Goal: Information Seeking & Learning: Find specific fact

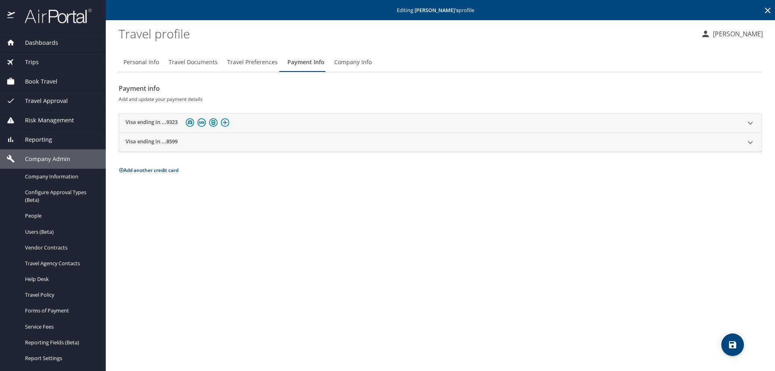
click at [752, 122] on icon at bounding box center [750, 122] width 5 height 3
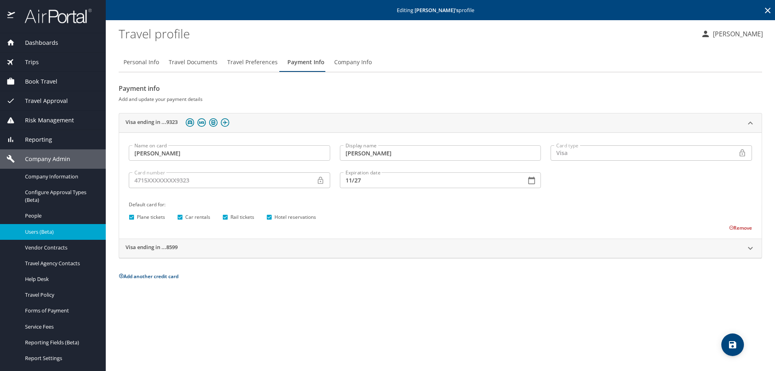
click at [53, 232] on span "Users (Beta)" at bounding box center [60, 232] width 71 height 8
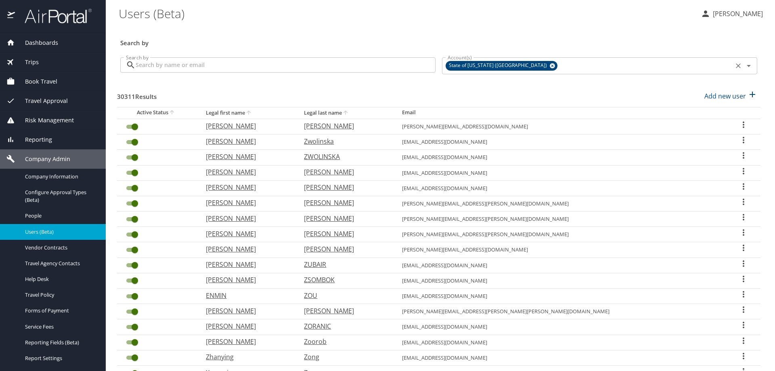
click at [549, 64] on icon at bounding box center [552, 65] width 6 height 9
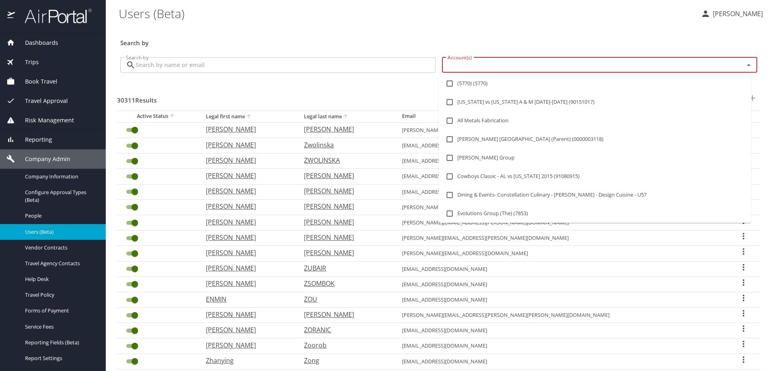
click at [498, 68] on input "Account(s)" at bounding box center [587, 65] width 287 height 10
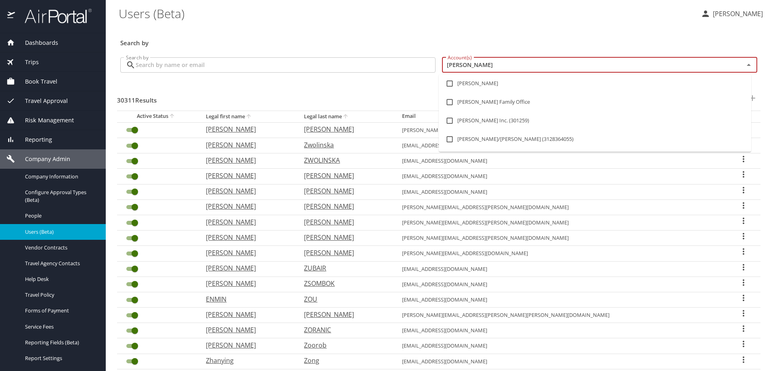
type input "hagerty"
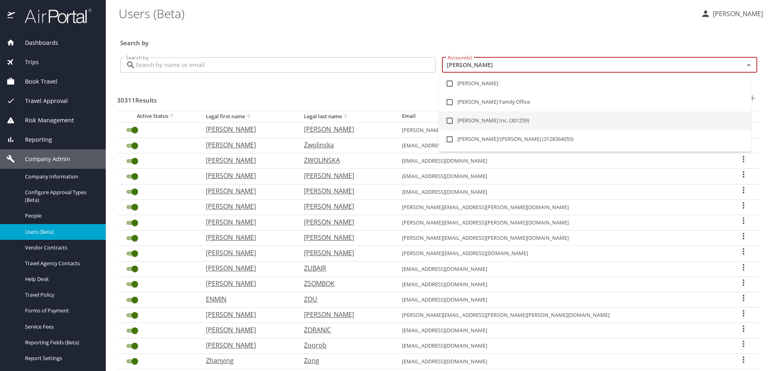
click at [451, 119] on input "checkbox" at bounding box center [449, 120] width 15 height 15
checkbox input "true"
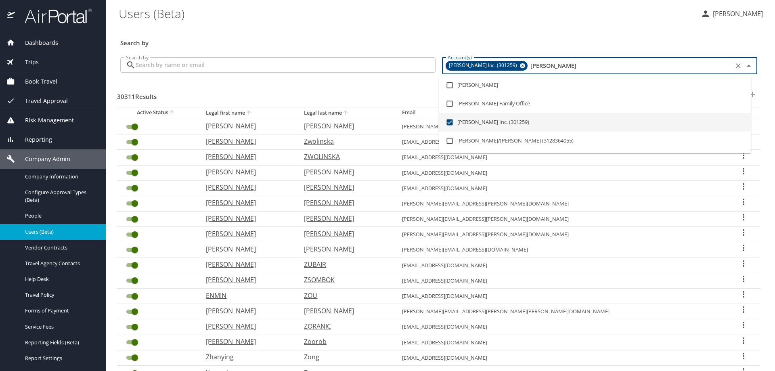
checkbox input "false"
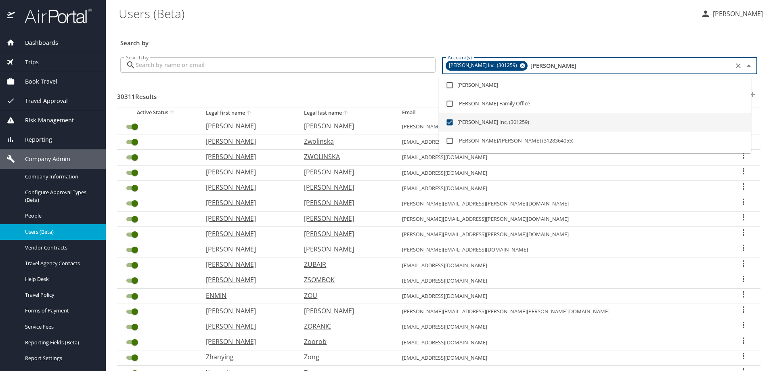
checkbox input "false"
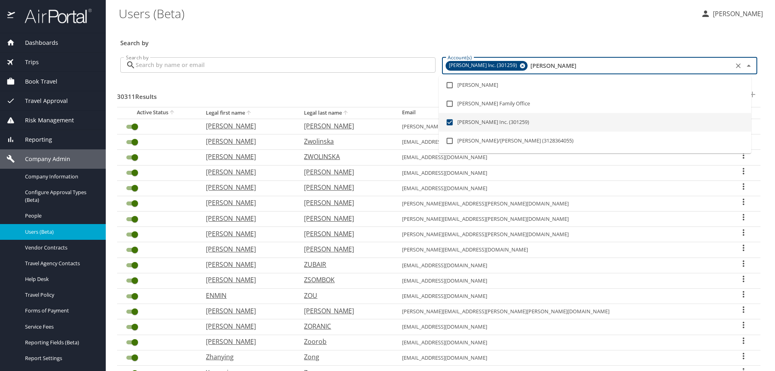
checkbox input "false"
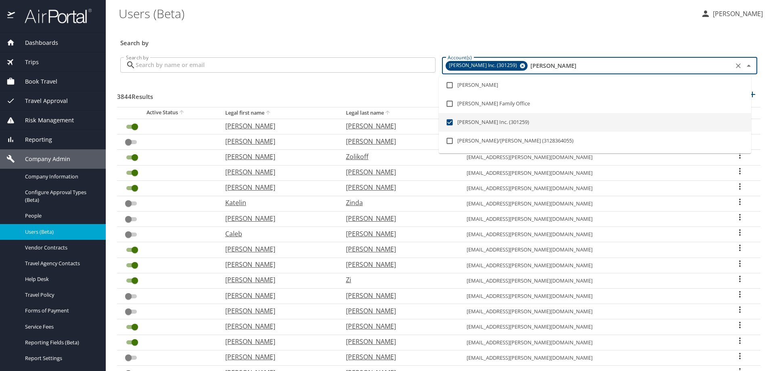
type input "hagerty"
click at [243, 64] on input "Search by" at bounding box center [286, 64] width 300 height 15
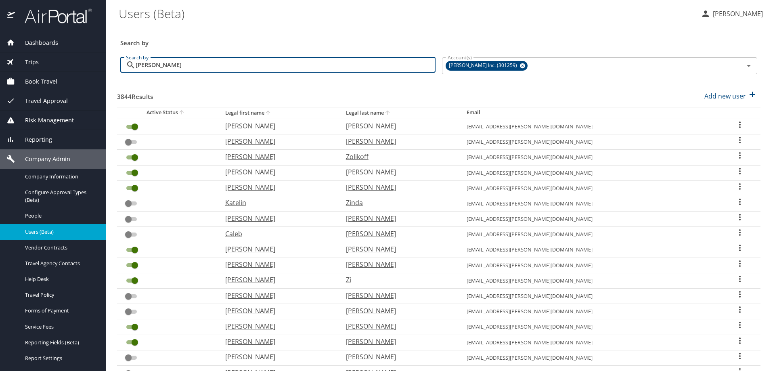
type input "elliott"
checkbox input "true"
checkbox input "false"
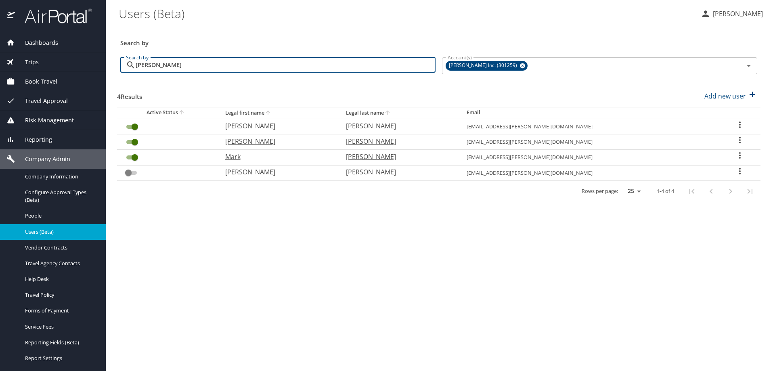
type input "elliott"
click at [735, 154] on icon "User Search Table" at bounding box center [740, 156] width 10 height 10
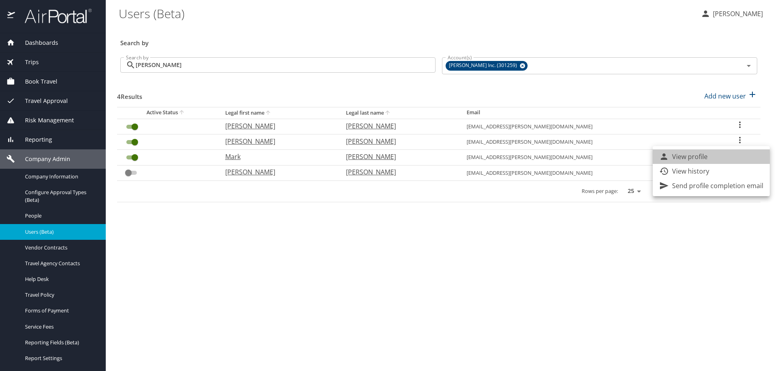
click at [729, 156] on li "View profile" at bounding box center [711, 156] width 117 height 15
select select "US"
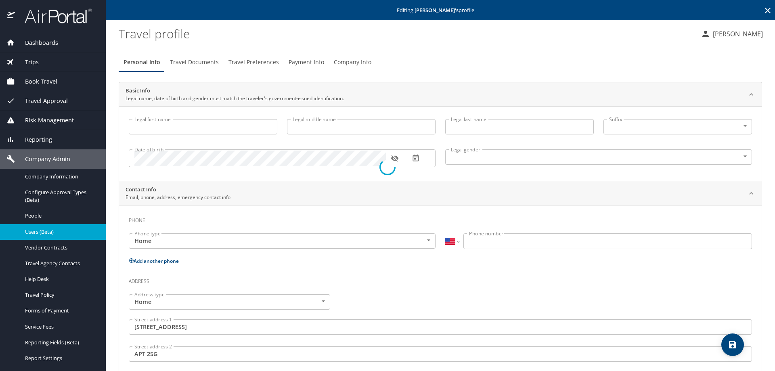
type input "Mark"
type input "Richard"
type input "Elliott"
type input "Male"
type input "United States of America"
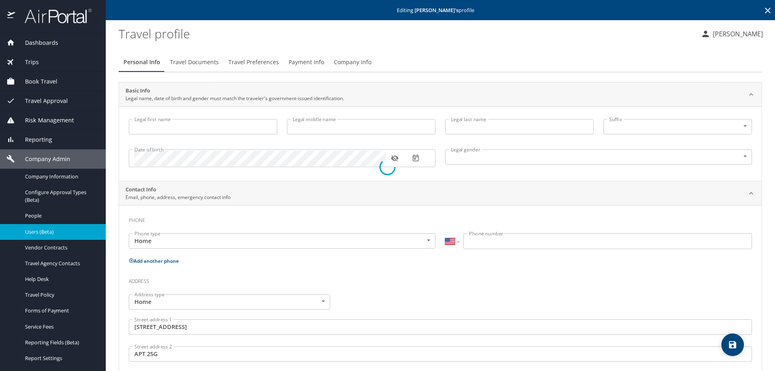
type input "New York"
type input "United States of America"
type input "Michigan"
type input "United States of America"
type input "Michigan"
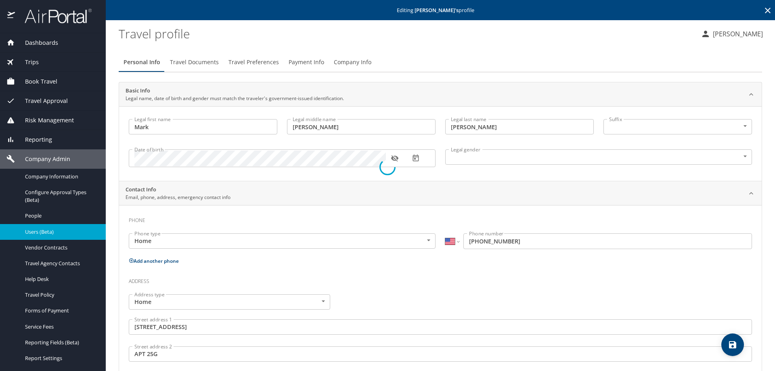
select select "US"
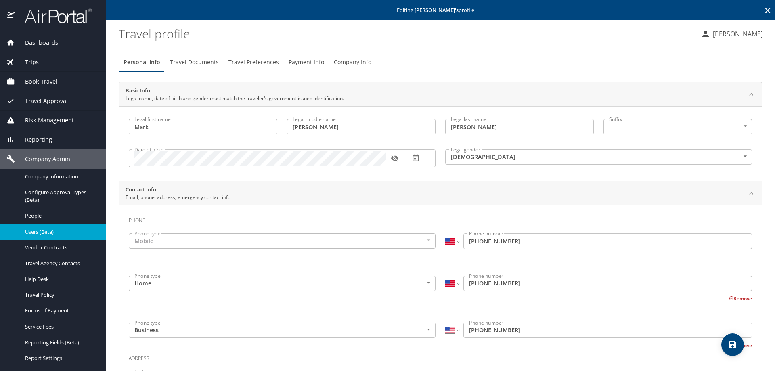
click at [339, 62] on span "Company Info" at bounding box center [353, 62] width 38 height 10
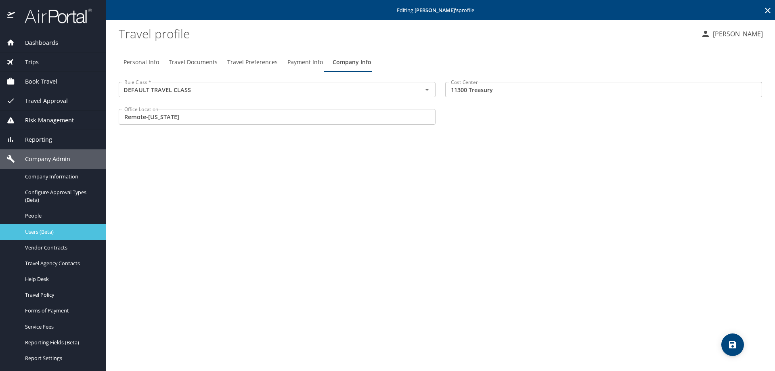
click at [59, 229] on span "Users (Beta)" at bounding box center [60, 232] width 71 height 8
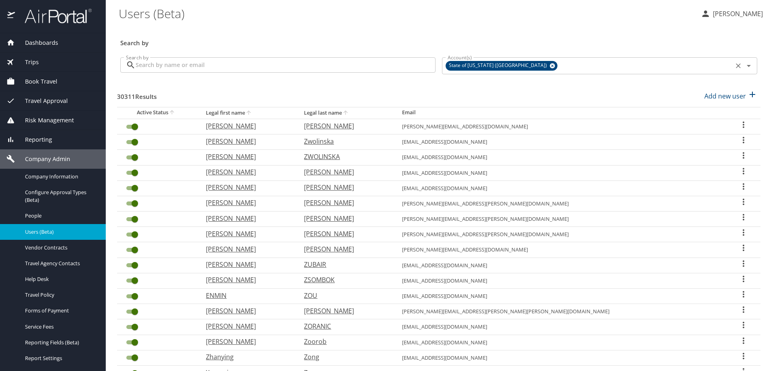
click at [549, 63] on icon at bounding box center [552, 65] width 6 height 9
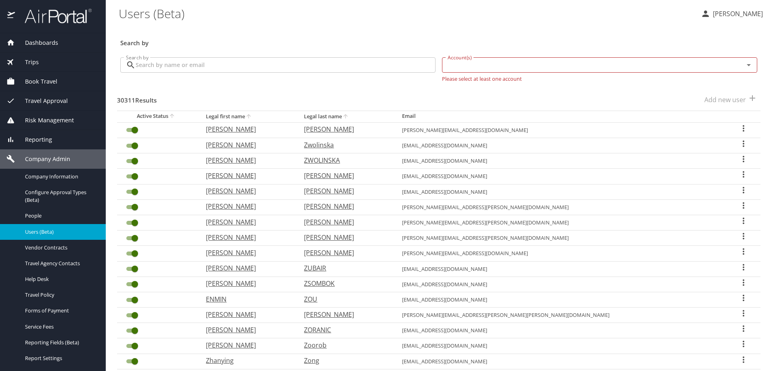
click at [463, 67] on input "Account(s)" at bounding box center [587, 65] width 287 height 10
type input "agreser"
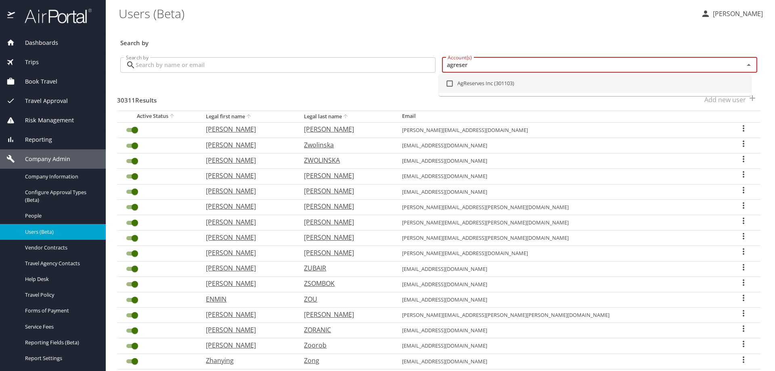
click at [452, 82] on input "checkbox" at bounding box center [449, 83] width 15 height 15
checkbox input "true"
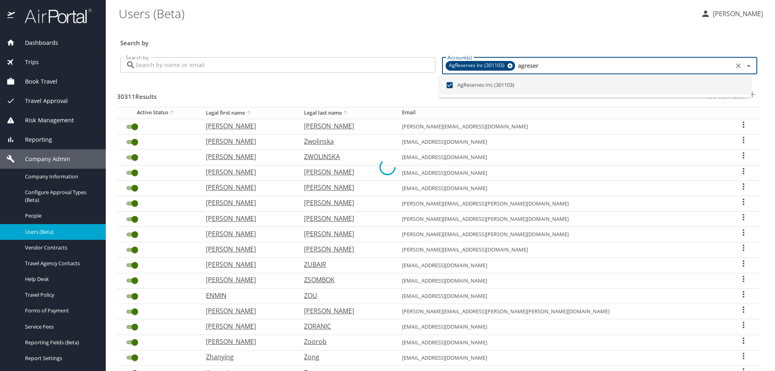
checkbox input "false"
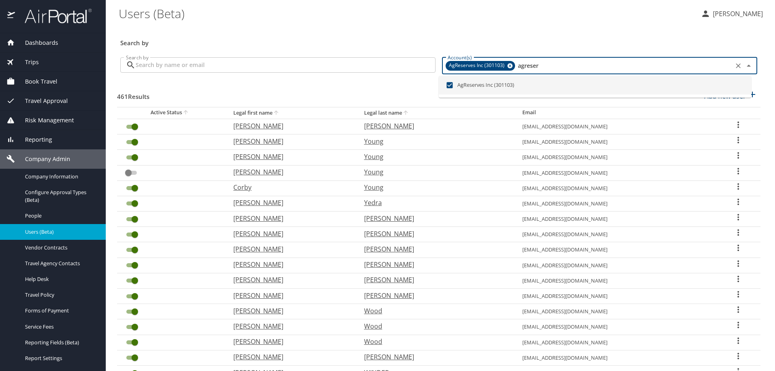
type input "agreser"
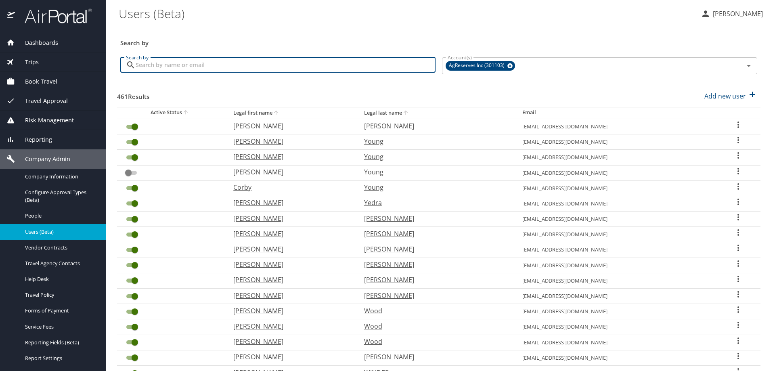
click at [350, 69] on input "Search by" at bounding box center [286, 64] width 300 height 15
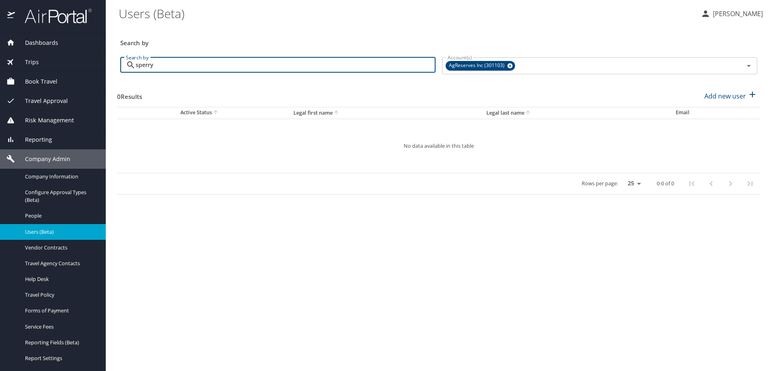
drag, startPoint x: 179, startPoint y: 69, endPoint x: 96, endPoint y: 72, distance: 82.4
click at [96, 72] on div "Dashboards AirPortal 360™ Manager AirPortal 360™ Agent My Travel Dashboard Trip…" at bounding box center [387, 185] width 775 height 371
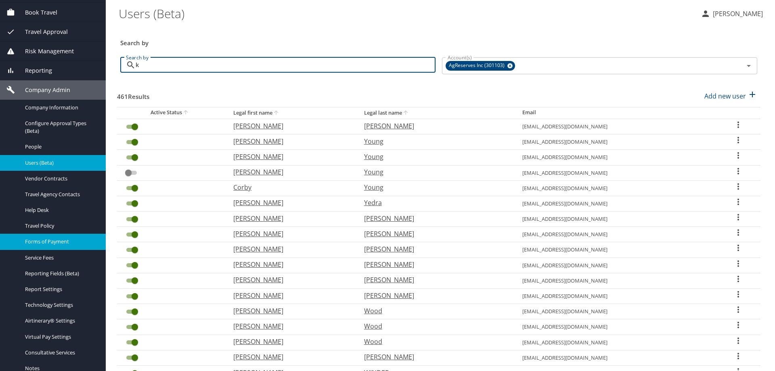
scroll to position [109, 0]
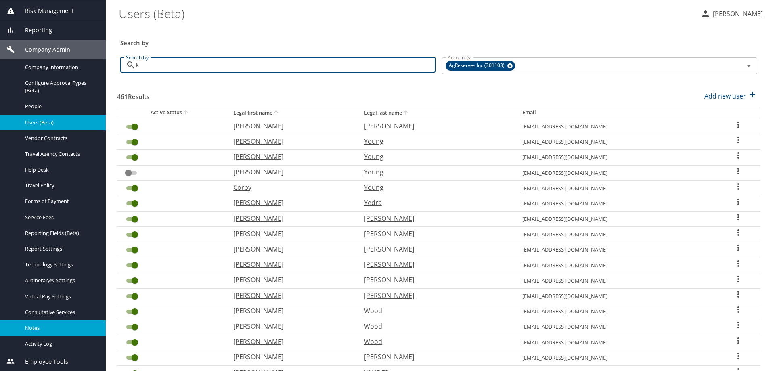
type input "k"
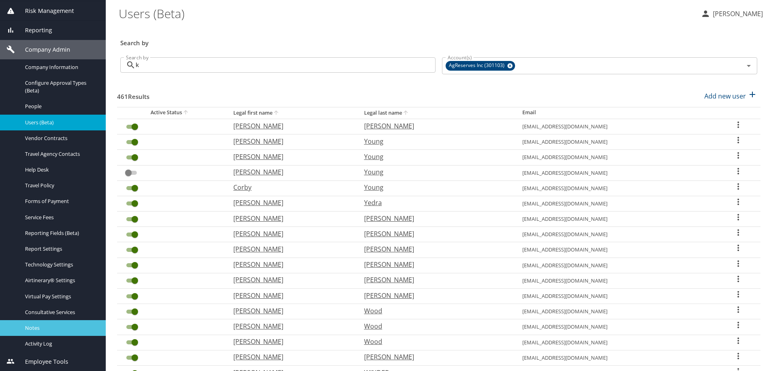
click at [40, 325] on span "Notes" at bounding box center [60, 328] width 71 height 8
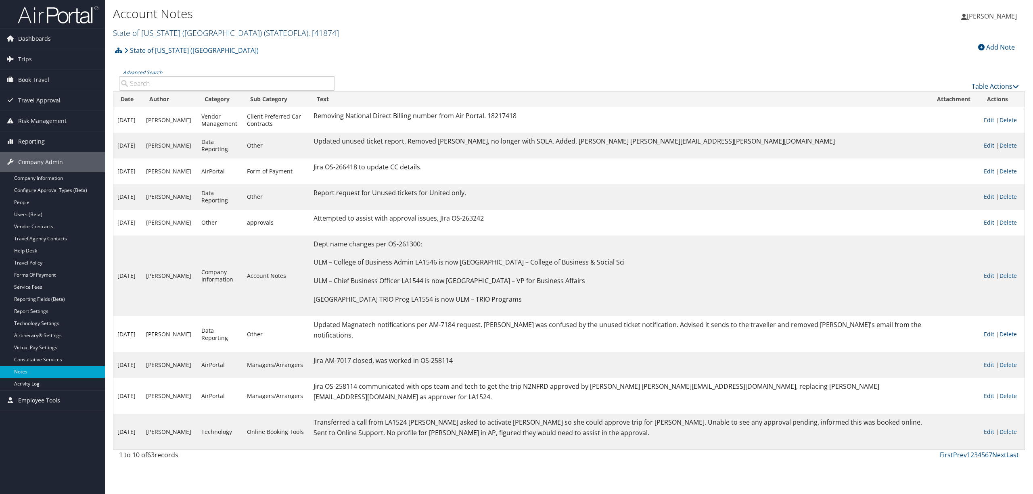
click at [264, 29] on span "( STATEOFLA )" at bounding box center [286, 32] width 44 height 11
click at [141, 48] on input "search" at bounding box center [166, 47] width 106 height 15
click at [142, 110] on link "AgReserves Inc, [30059]" at bounding box center [166, 117] width 106 height 14
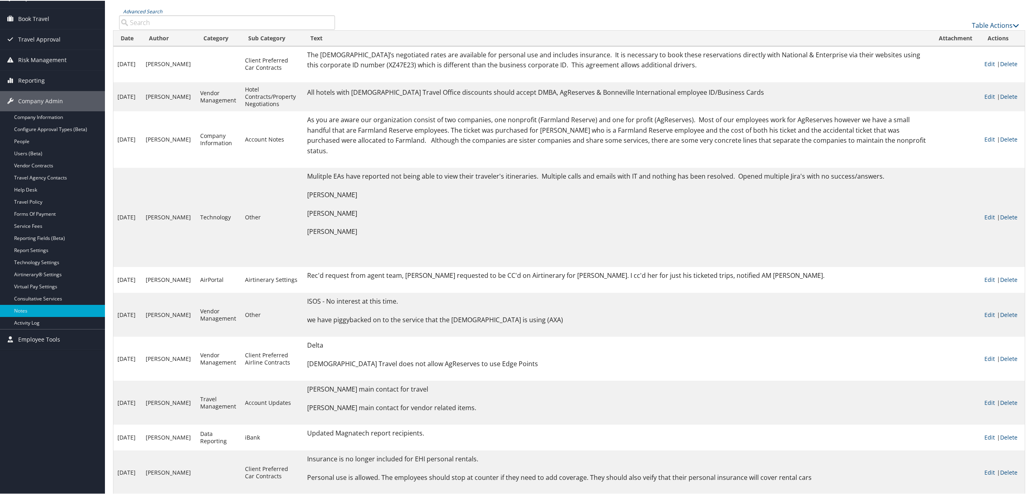
scroll to position [65, 0]
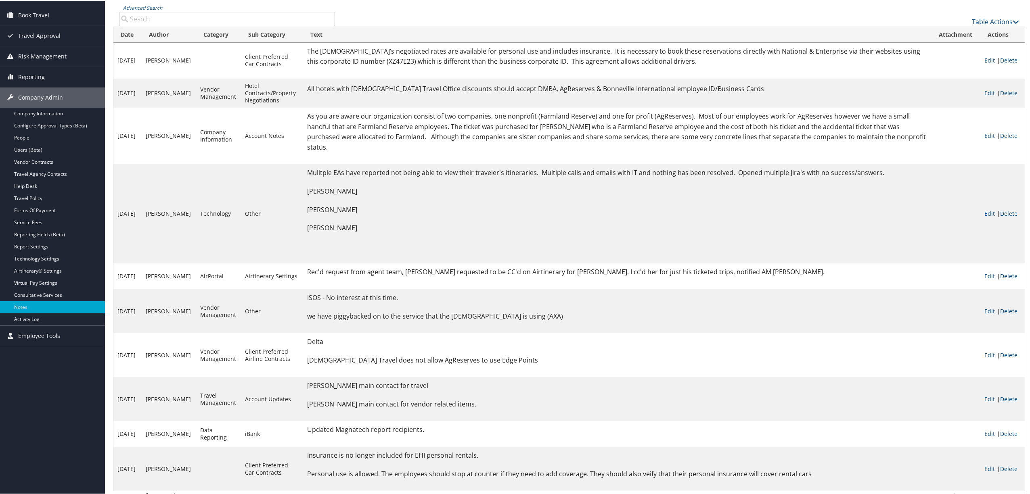
click at [193, 19] on input "Advanced Search" at bounding box center [227, 18] width 216 height 15
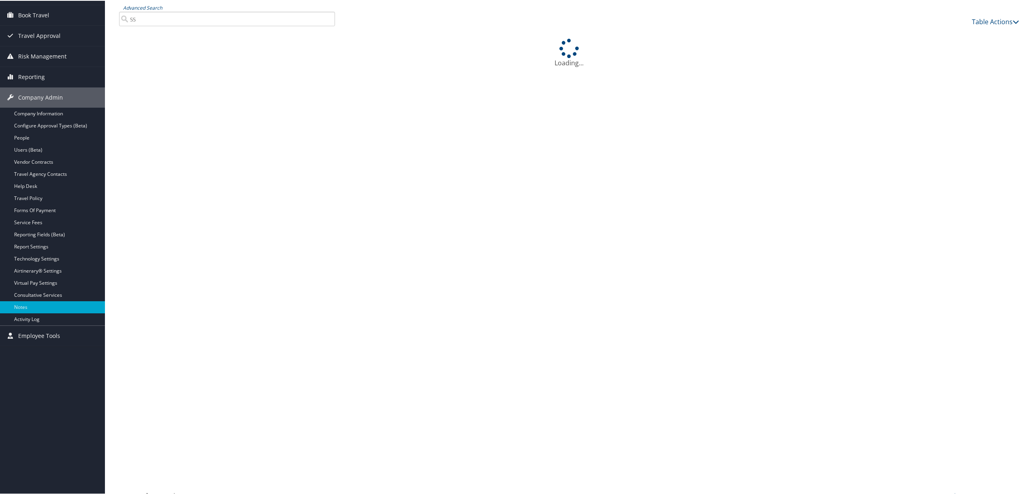
type input "sso"
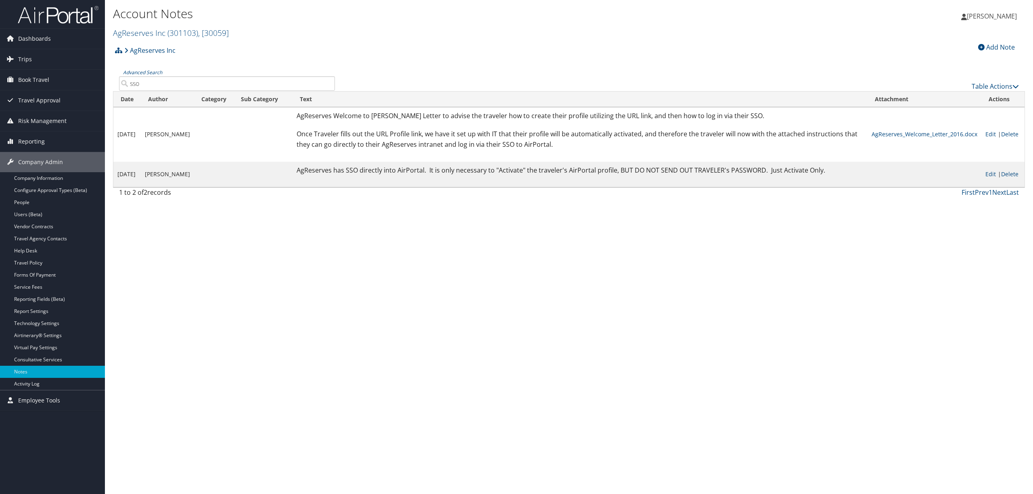
drag, startPoint x: 168, startPoint y: 84, endPoint x: -14, endPoint y: 107, distance: 183.0
click at [0, 107] on html "Menu Dashboards ► AirPortal 360™ (Manager) AirPortal 360™ (Agent) My Travel Das…" at bounding box center [516, 247] width 1033 height 494
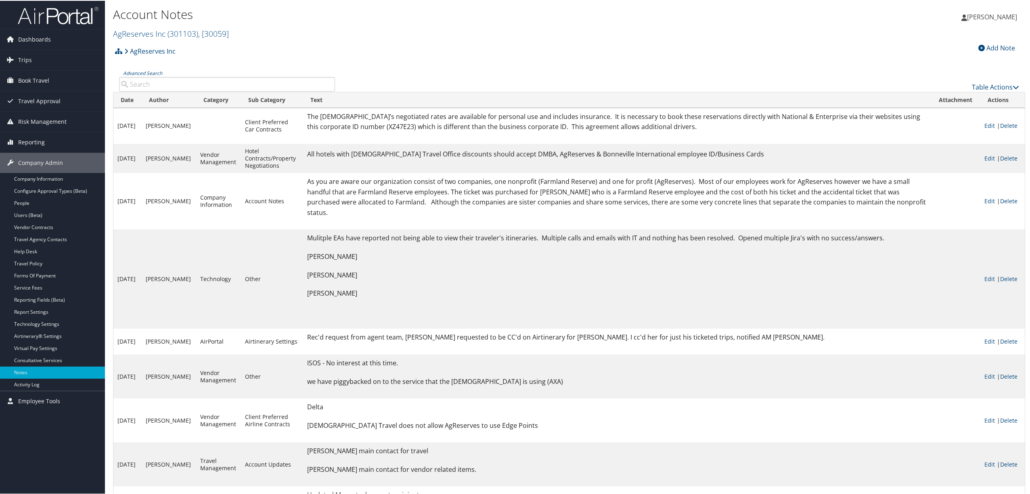
click at [146, 83] on input "Advanced Search" at bounding box center [227, 83] width 216 height 15
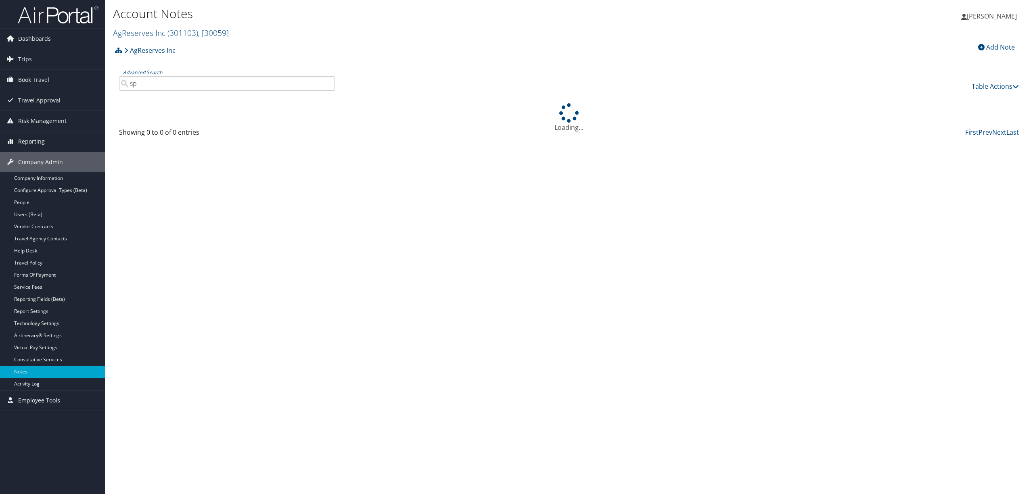
type input "s"
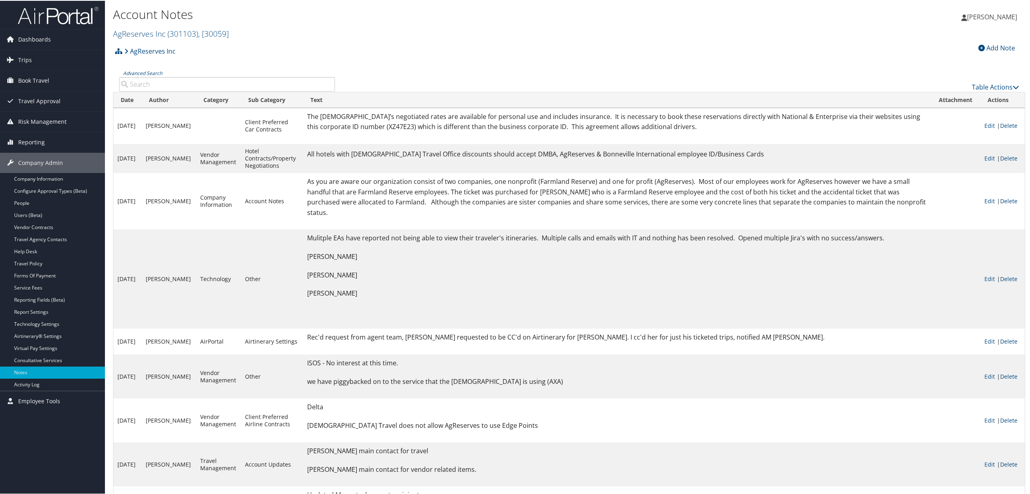
click at [262, 30] on h2 "AgReserves Inc ( 301103 ) , [ 30059 ]" at bounding box center [417, 32] width 608 height 14
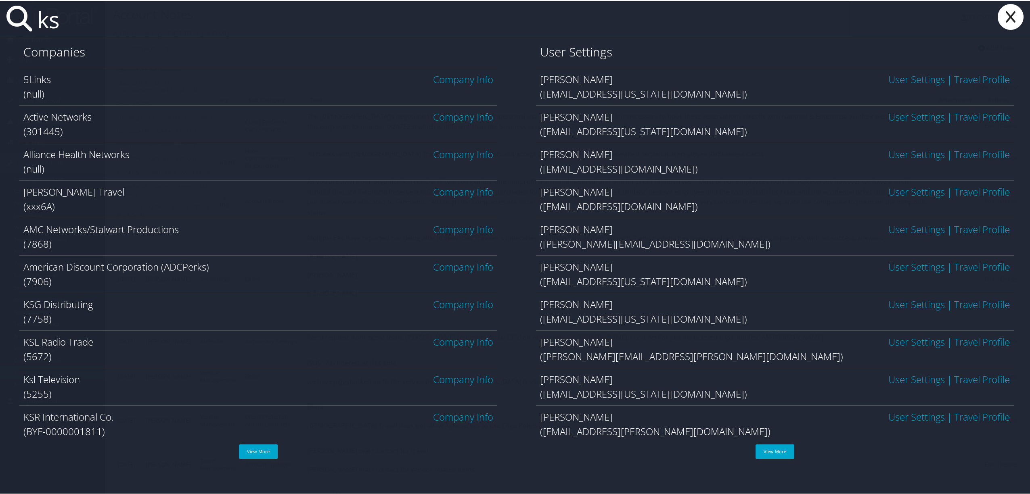
type input "k"
